Goal: Task Accomplishment & Management: Use online tool/utility

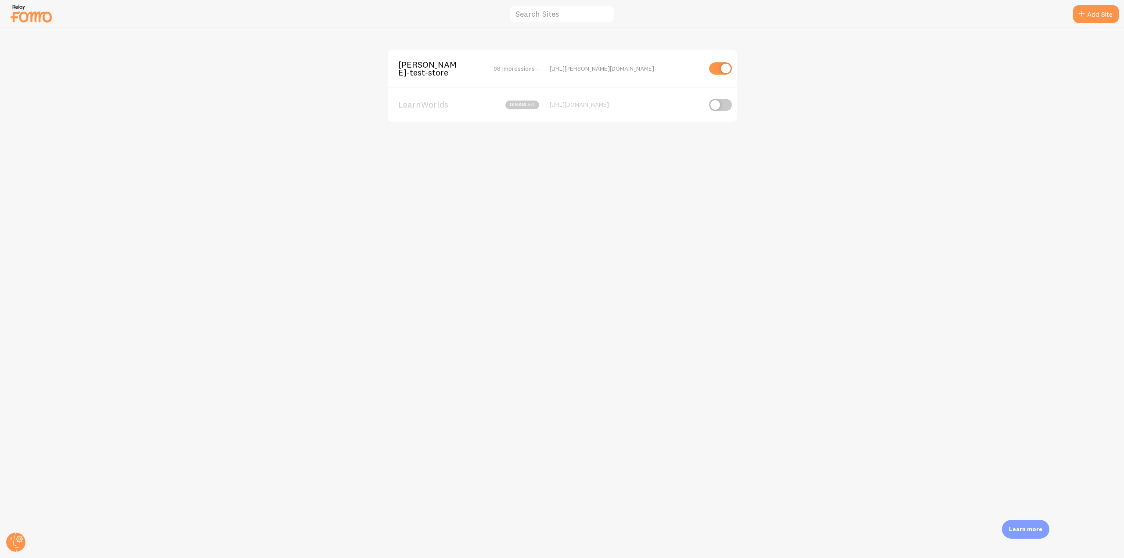
click at [457, 72] on span "[PERSON_NAME]-test-store" at bounding box center [433, 69] width 71 height 16
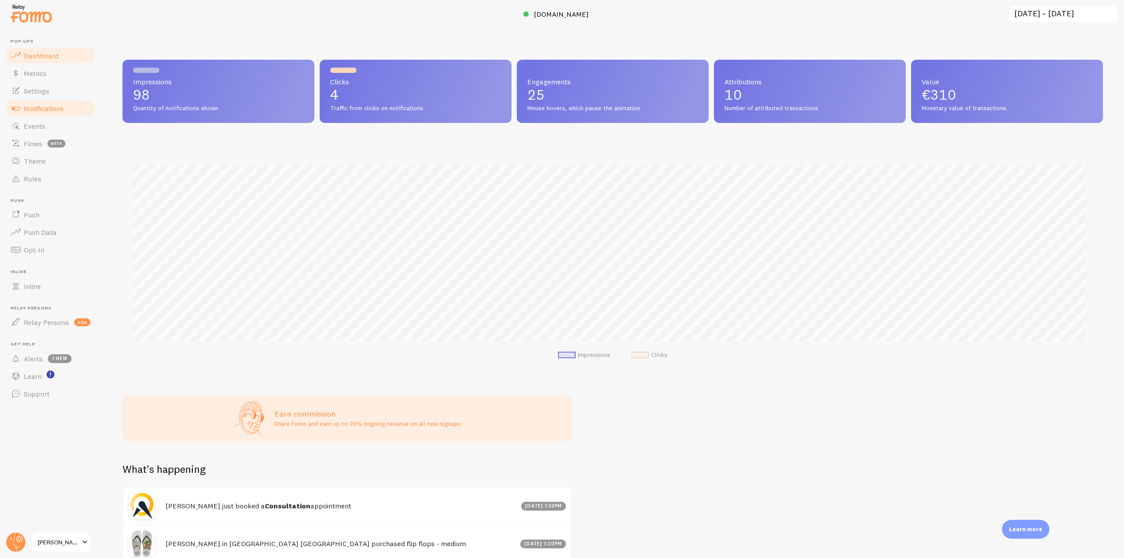
scroll to position [231, 974]
click at [69, 110] on link "Notifications" at bounding box center [50, 109] width 90 height 18
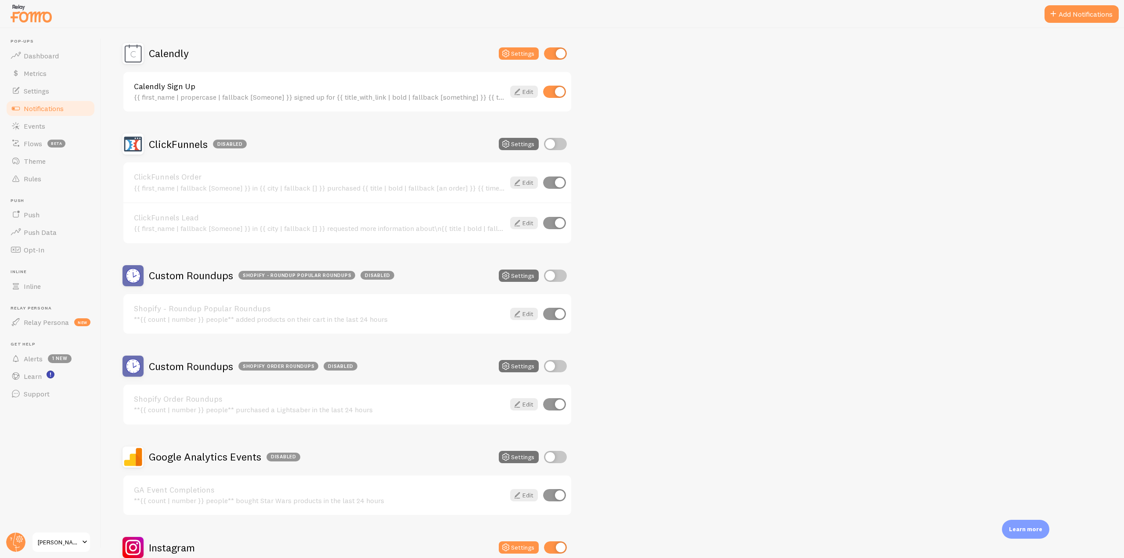
scroll to position [173, 0]
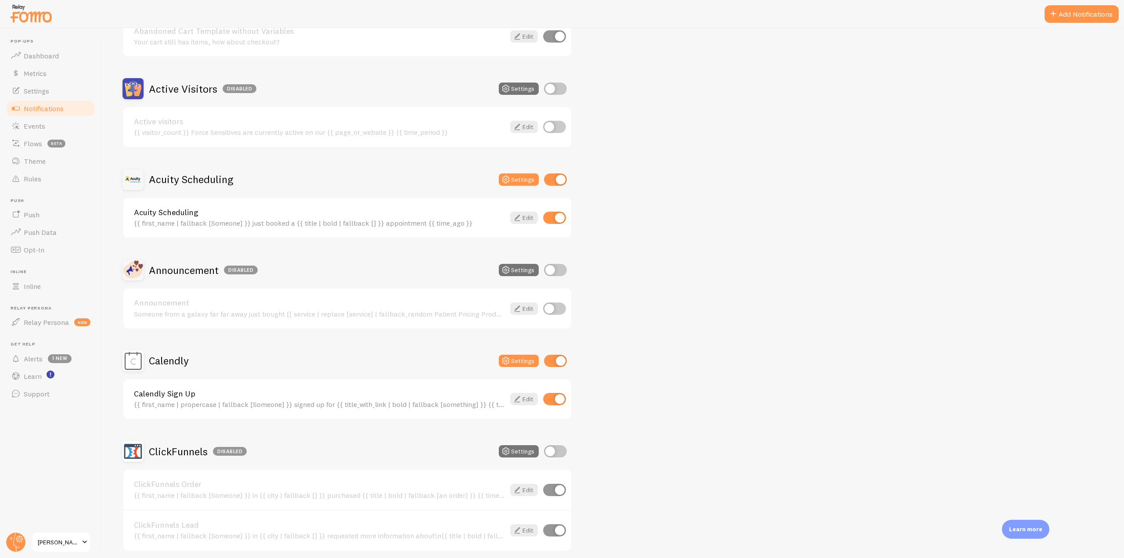
drag, startPoint x: 646, startPoint y: 245, endPoint x: 1002, endPoint y: 61, distance: 400.8
click at [1088, 24] on div at bounding box center [562, 14] width 1124 height 28
click at [1088, 17] on button "Add Notifications" at bounding box center [1082, 14] width 74 height 18
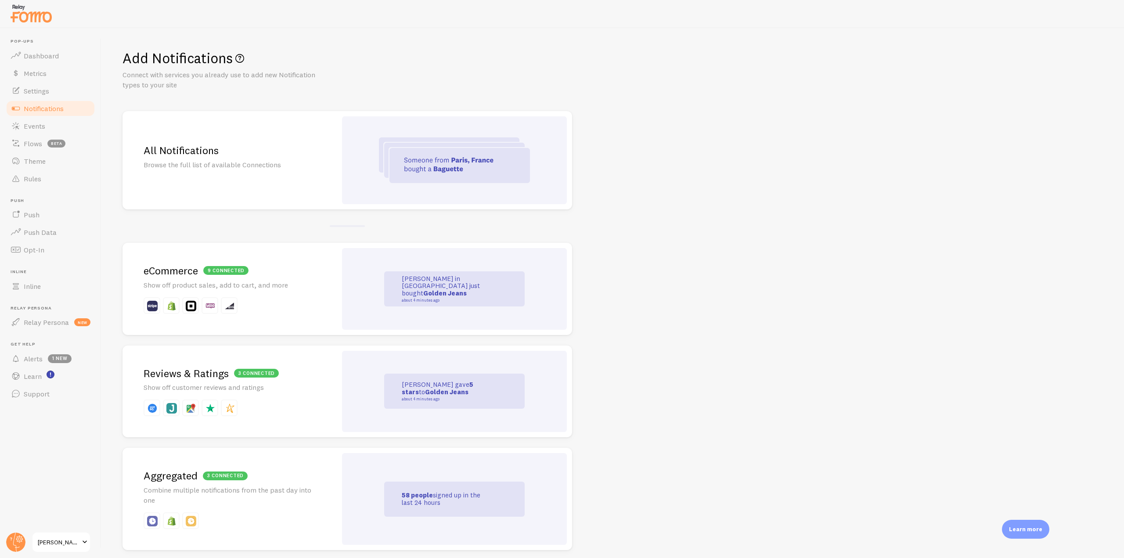
click at [311, 180] on div "All Notifications Browse the full list of available Connections" at bounding box center [230, 160] width 214 height 98
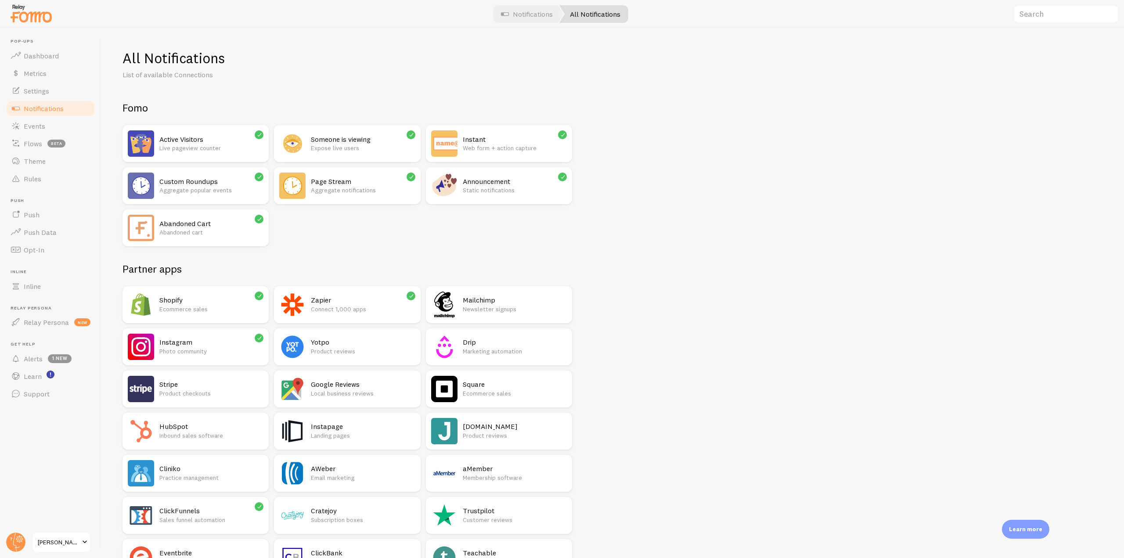
click at [373, 186] on p "Aggregate notifications" at bounding box center [363, 190] width 104 height 9
